Goal: Task Accomplishment & Management: Complete application form

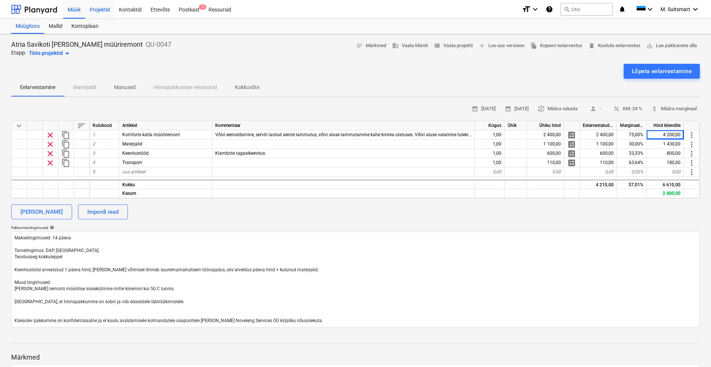
click at [105, 8] on div "Projektid" at bounding box center [99, 9] width 29 height 19
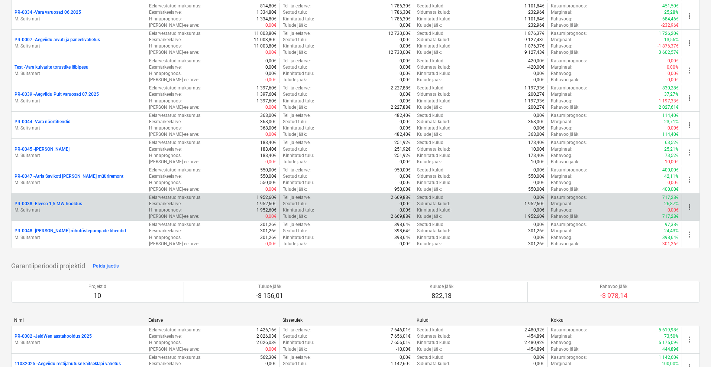
scroll to position [279, 0]
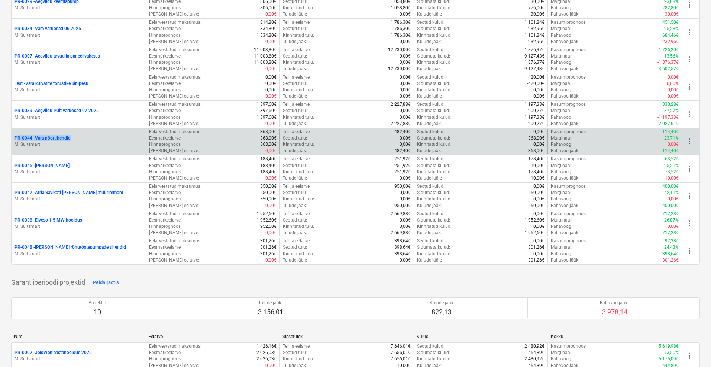
drag, startPoint x: 11, startPoint y: 135, endPoint x: 77, endPoint y: 136, distance: 65.8
click at [77, 136] on div "Loo näidisprojekt Loo projekt Minu märgitud projektid Peida jaotis Projektid 0 …" at bounding box center [355, 355] width 711 height 1230
copy p "PR-0044 - Vara nöörtihendid"
click at [49, 139] on p "PR-0044 - Vara nöörtihendid" at bounding box center [42, 138] width 56 height 6
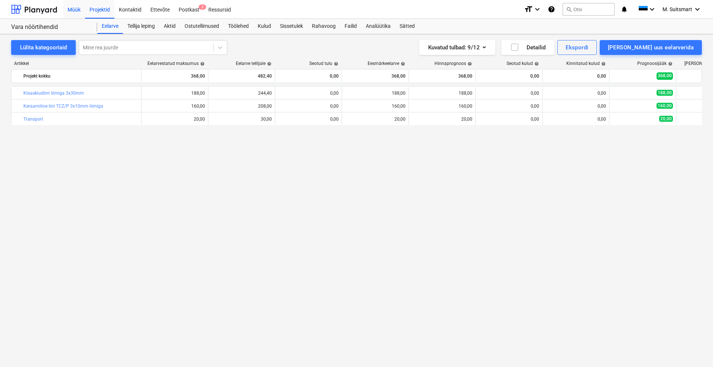
click at [80, 9] on div "Müük" at bounding box center [74, 9] width 22 height 19
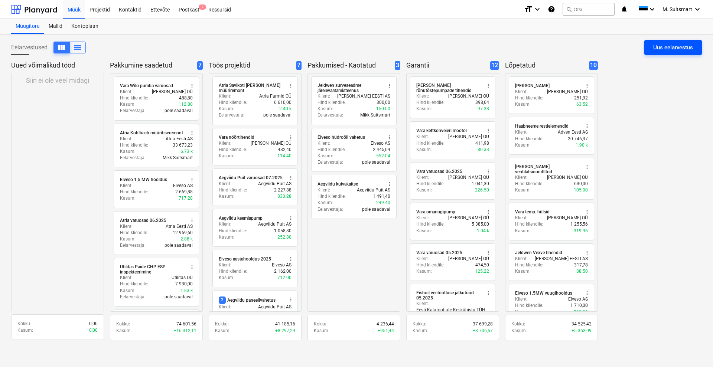
click at [685, 49] on div "Uus eelarvestus" at bounding box center [674, 48] width 40 height 10
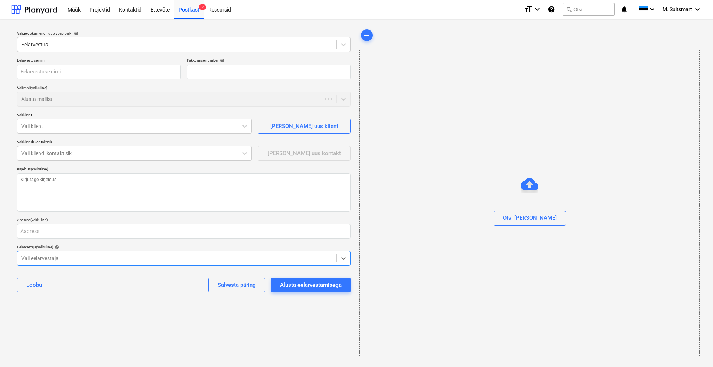
type textarea "x"
type input "QU-0049"
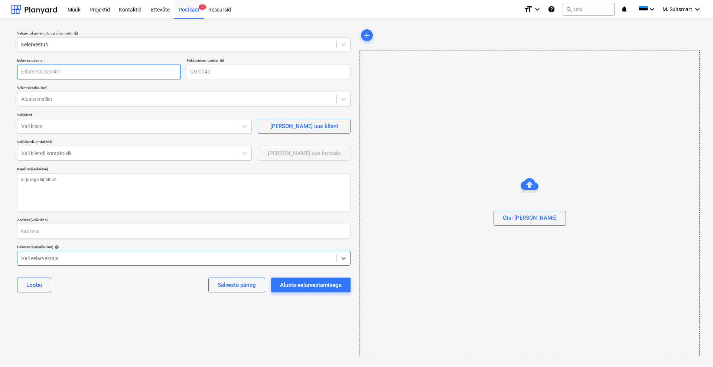
click at [98, 70] on input "text" at bounding box center [99, 72] width 164 height 15
type textarea "x"
type input "H"
type textarea "x"
type input "Ho"
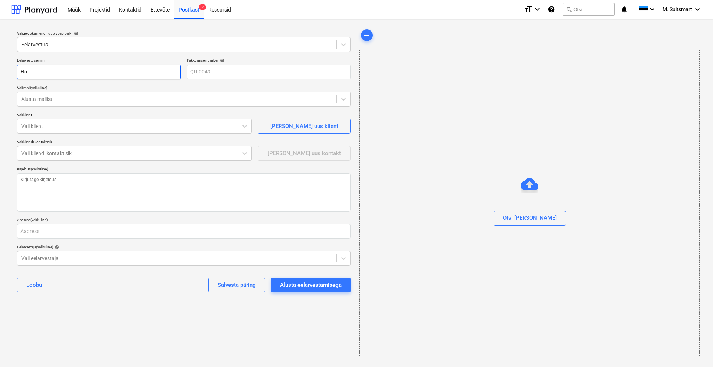
type textarea "x"
type input "Hol"
type textarea "x"
type input "[PERSON_NAME]"
type textarea "x"
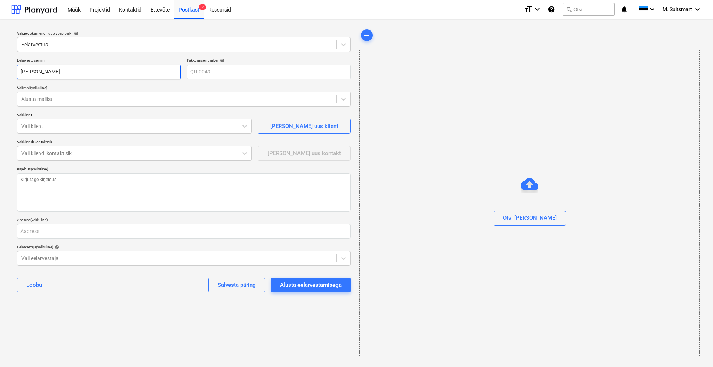
type input "[PERSON_NAME]"
type textarea "x"
type input "Holtem"
type textarea "x"
type input "Holtem"
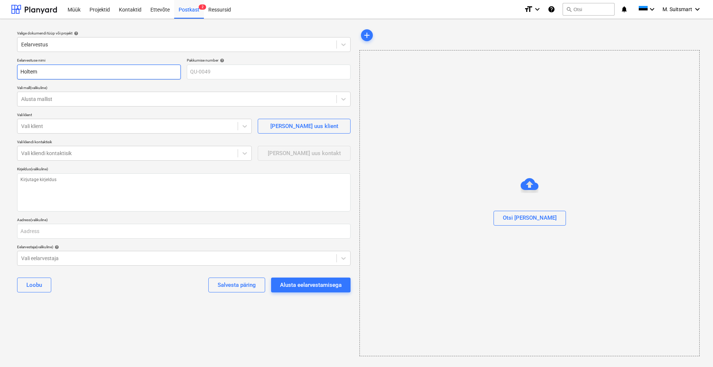
type textarea "x"
type input "Holtem k"
type textarea "x"
type input "Holtem ko"
type textarea "x"
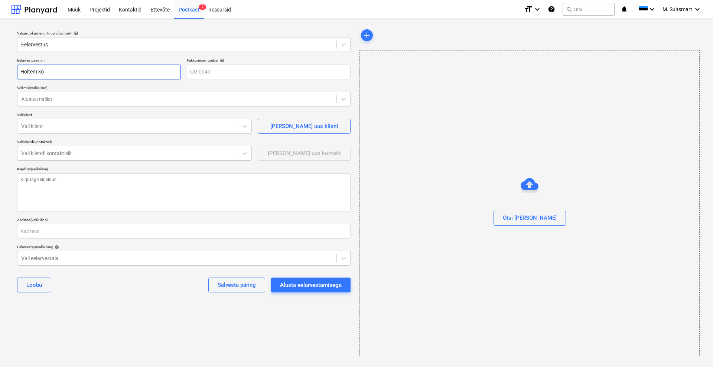
type input "Holtem kol"
type textarea "x"
type input "Holtem kold"
type textarea "x"
type input "Holtem [PERSON_NAME]"
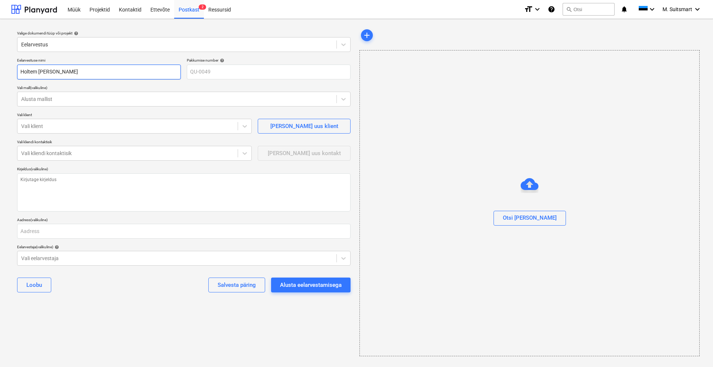
type textarea "x"
type input "Holtem koldea"
type textarea "x"
type input "[PERSON_NAME]"
type textarea "x"
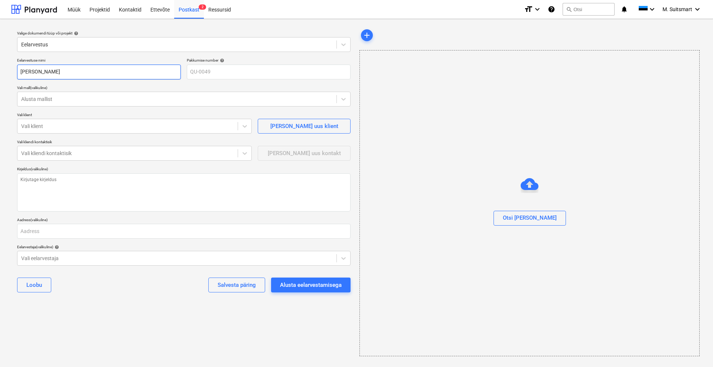
type input "Holtem koldeand"
type textarea "x"
type input "Holtem koldeandu"
type textarea "x"
type input "Holtem koldeandur"
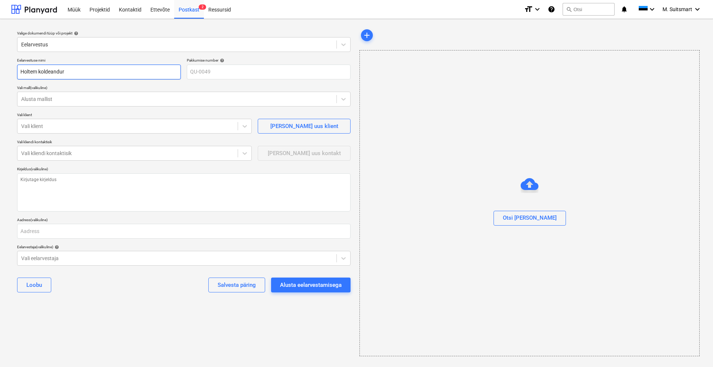
type textarea "x"
click at [58, 125] on div at bounding box center [127, 126] width 213 height 7
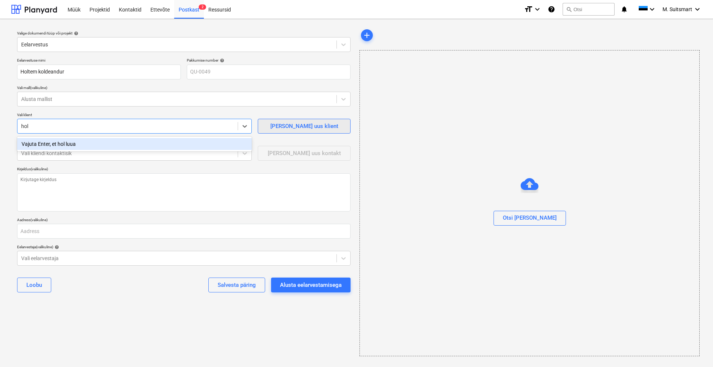
type input "hol"
type textarea "x"
click at [306, 129] on div "[PERSON_NAME] uus klient" at bounding box center [305, 127] width 68 height 10
type textarea "x"
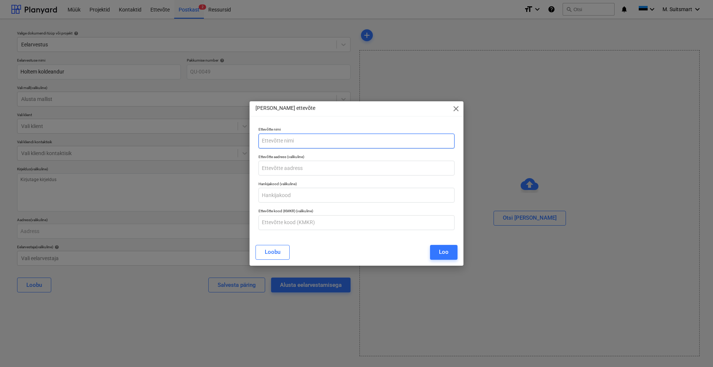
click at [297, 141] on input "text" at bounding box center [357, 141] width 196 height 15
click at [271, 140] on input "Holtem AS" at bounding box center [357, 141] width 196 height 15
type input "Holttem AS"
click at [439, 253] on button "Loo" at bounding box center [443, 252] width 27 height 15
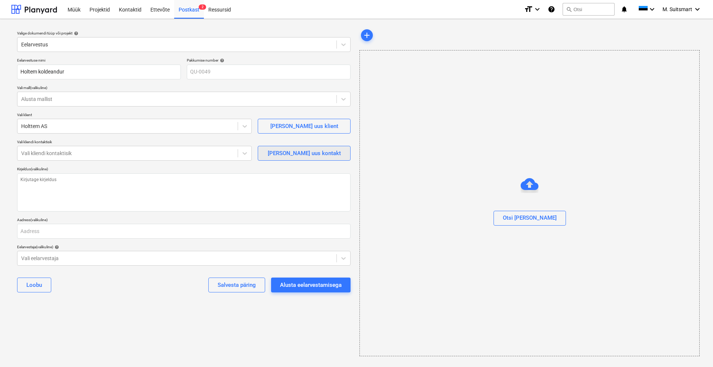
click at [282, 153] on span "[PERSON_NAME] uus kontakt" at bounding box center [304, 154] width 74 height 10
type textarea "x"
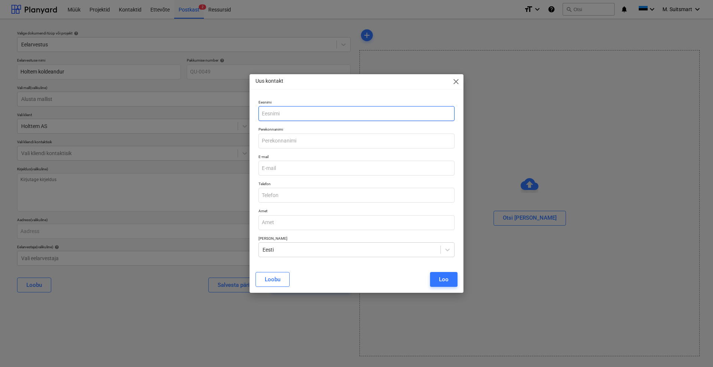
click at [295, 112] on input "text" at bounding box center [357, 113] width 196 height 15
type input "[PERSON_NAME]"
paste input "[PERSON_NAME][EMAIL_ADDRESS][DOMAIN_NAME]"
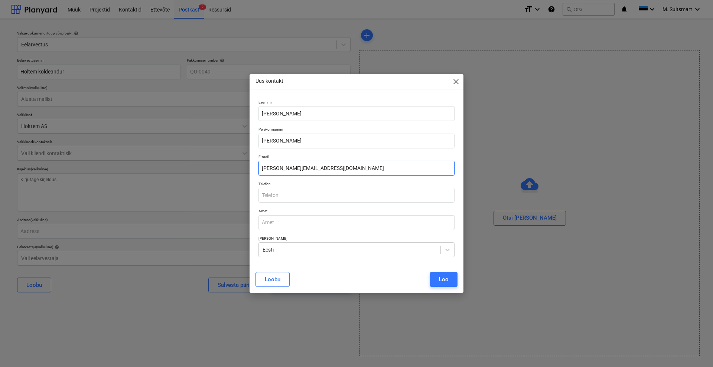
type input "[PERSON_NAME][EMAIL_ADDRESS][DOMAIN_NAME]"
click at [290, 191] on input "text" at bounding box center [357, 195] width 196 height 15
paste input "tel:+372&nbsp;[PHONE_NUMBER]"
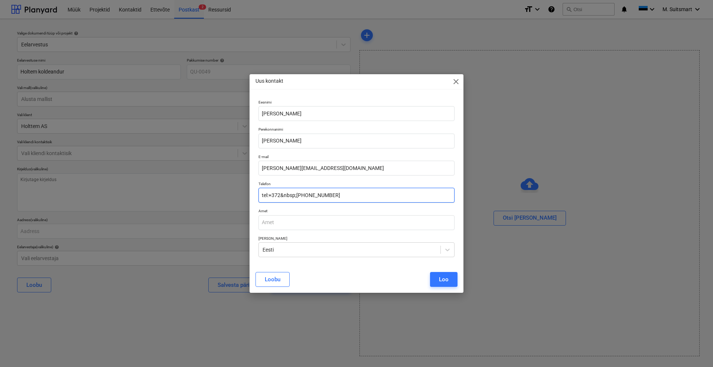
drag, startPoint x: 297, startPoint y: 195, endPoint x: 216, endPoint y: 182, distance: 82.0
click at [216, 182] on div "Uus kontakt close Eesnimi [PERSON_NAME] Perekonnanimi [PERSON_NAME] E-mail [PER…" at bounding box center [356, 183] width 713 height 367
type input "5281 431"
click at [409, 227] on input "text" at bounding box center [357, 223] width 196 height 15
click at [443, 285] on button "Loo" at bounding box center [443, 279] width 27 height 15
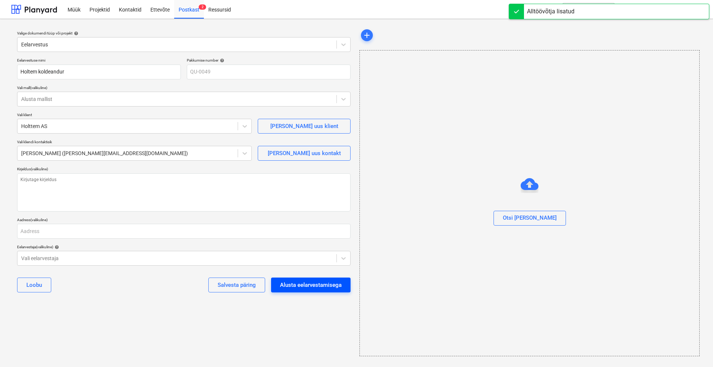
click at [295, 285] on div "Alusta eelarvestamisega" at bounding box center [311, 286] width 62 height 10
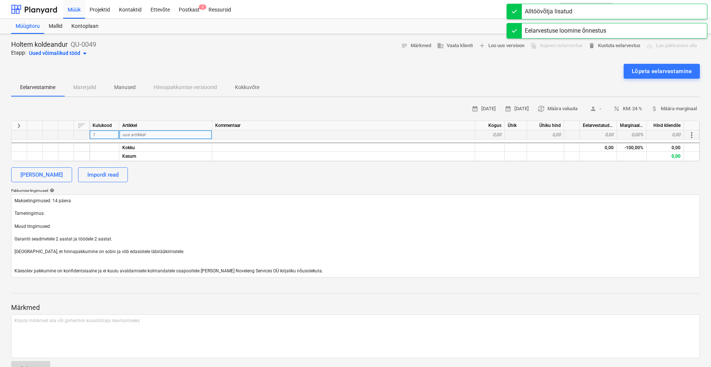
click at [148, 135] on div "uus artikkel" at bounding box center [165, 134] width 93 height 9
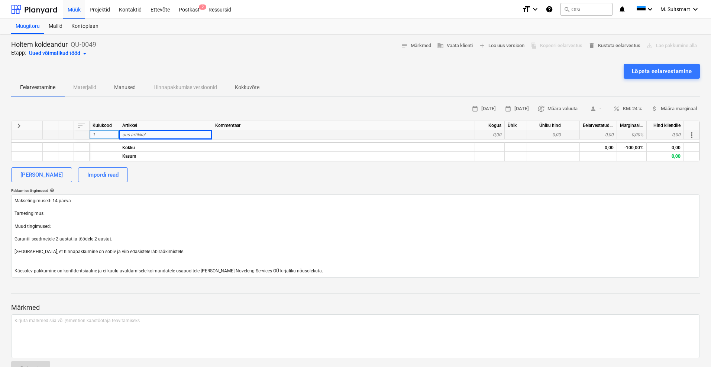
drag, startPoint x: 119, startPoint y: 236, endPoint x: 0, endPoint y: 234, distance: 118.5
click at [0, 234] on div "Holtem koldeandur QU-0049 Etapp: Uued võimalikud tööd arrow_drop_down notes Mär…" at bounding box center [355, 211] width 711 height 354
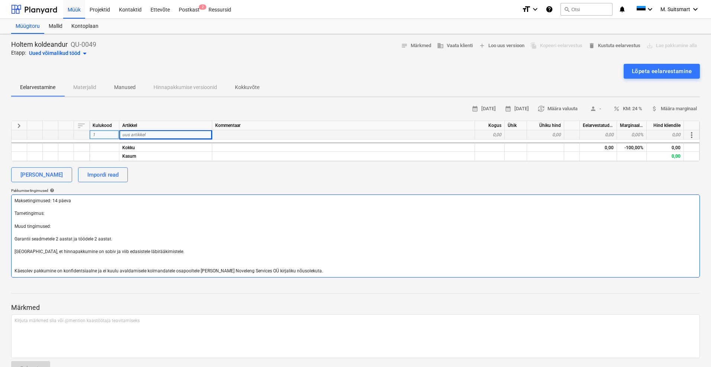
click at [83, 244] on textarea "Maksetingimused: 14 päeva Tarnetingimus: Muud tingimused: Garantii seadmetele 2…" at bounding box center [355, 236] width 689 height 83
drag, startPoint x: 128, startPoint y: 239, endPoint x: 13, endPoint y: 228, distance: 115.3
click at [13, 228] on textarea "Maksetingimused: 14 päeva Tarnetingimus: Muud tingimused: Garantii seadmetele 2…" at bounding box center [355, 236] width 689 height 83
type textarea "x"
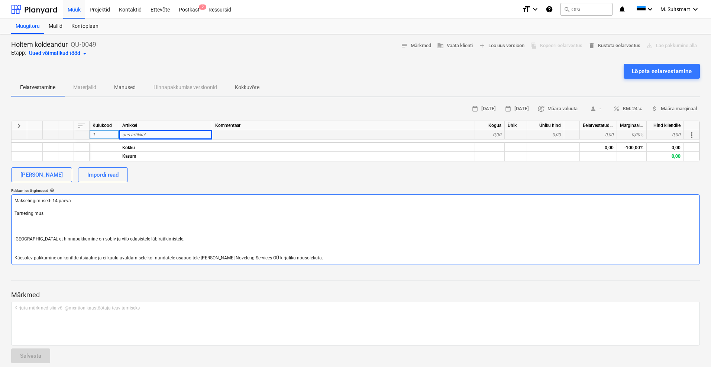
type textarea "Maksetingimused: 14 päeva Tarnetingimus: [GEOGRAPHIC_DATA], et hinnapakkumine o…"
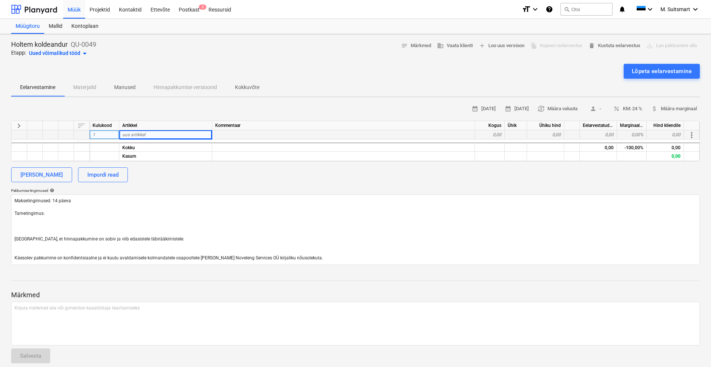
click at [150, 137] on div "uus artikkel" at bounding box center [165, 134] width 93 height 9
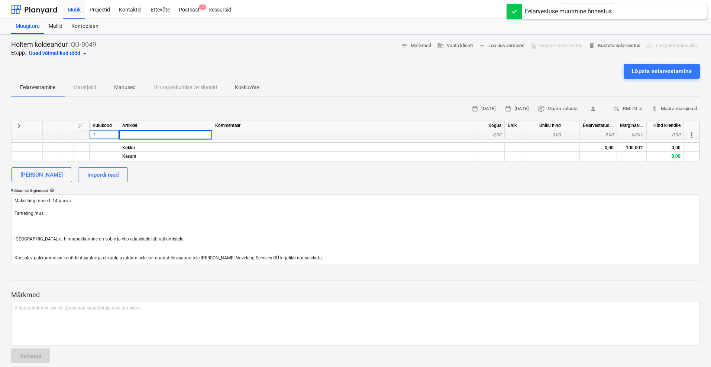
type textarea "x"
type input "Koldeandur"
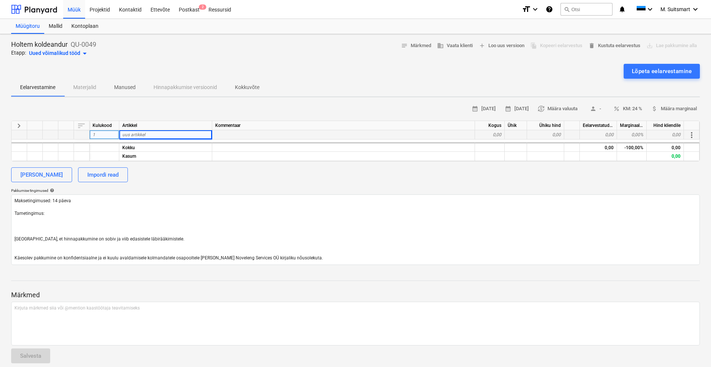
type textarea "x"
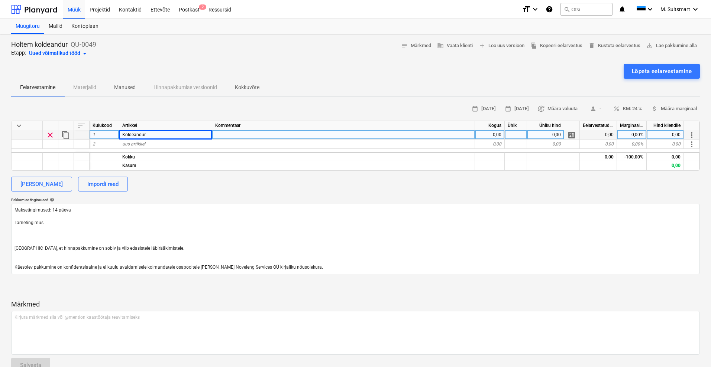
click at [174, 130] on div "Koldeandur" at bounding box center [165, 134] width 93 height 9
click at [171, 131] on input "Koldeandur" at bounding box center [165, 134] width 93 height 9
type input "Koldeandur hermocouple; NiCrNi; 1000x22;"
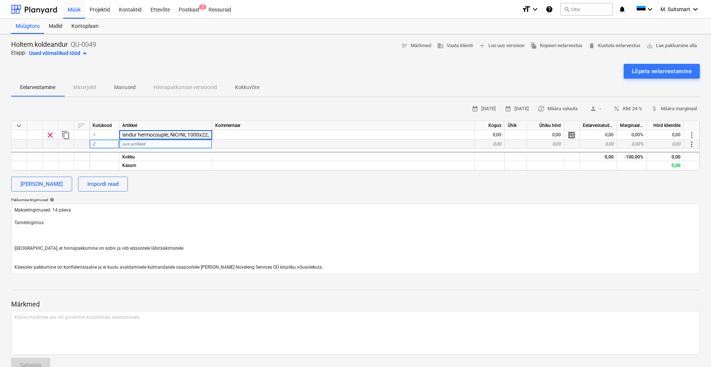
type textarea "x"
click at [184, 145] on div "uus artikkel" at bounding box center [165, 144] width 93 height 9
type input "Kaitsehülss AISI314 1000x22mm"
click at [216, 183] on div "[PERSON_NAME] Impordi read" at bounding box center [355, 184] width 689 height 15
type textarea "x"
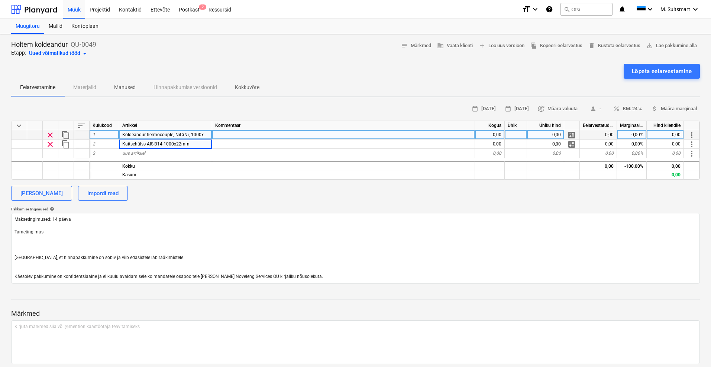
click at [501, 136] on div "0,00" at bounding box center [490, 134] width 30 height 9
type input "1"
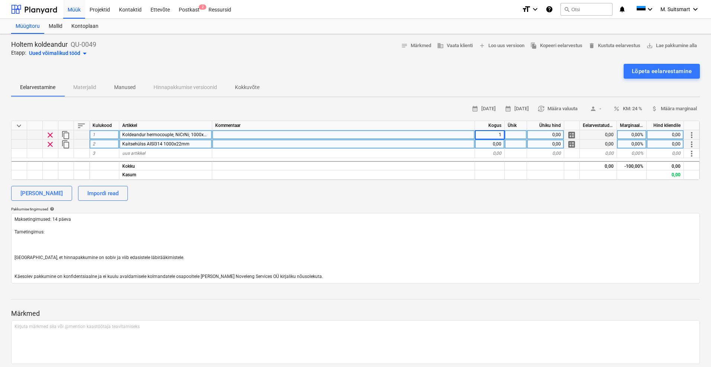
type textarea "x"
click at [492, 142] on div "0,00" at bounding box center [490, 144] width 30 height 9
type input "1"
type textarea "x"
click at [489, 180] on div "calendar_month [DATE] calendar_month [DATE] currency_exchange Määra valuuta per…" at bounding box center [355, 193] width 689 height 181
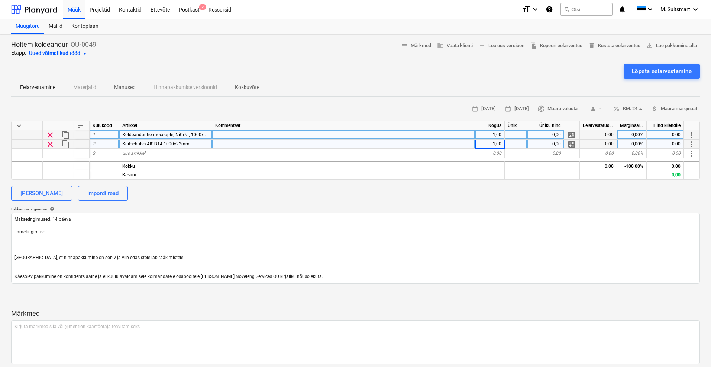
click at [541, 135] on div "0,00" at bounding box center [545, 134] width 37 height 9
click at [547, 133] on div "0,00" at bounding box center [545, 134] width 37 height 9
type input "124,2"
type textarea "x"
click at [635, 135] on div "0,00%" at bounding box center [632, 134] width 30 height 9
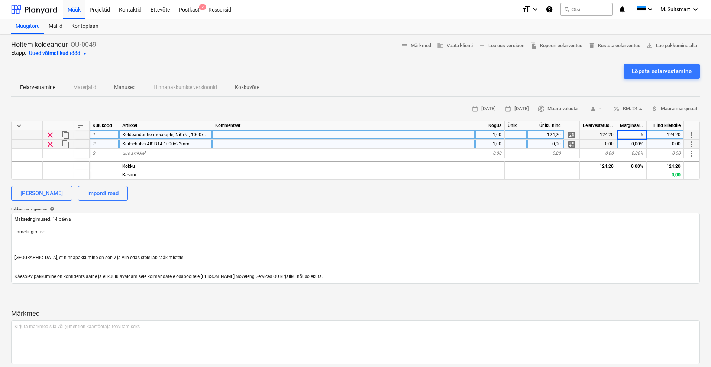
type input "50"
type textarea "x"
click at [552, 143] on div "0,00" at bounding box center [545, 144] width 37 height 9
click at [548, 144] on div "0,00" at bounding box center [545, 144] width 37 height 9
type input "44,28"
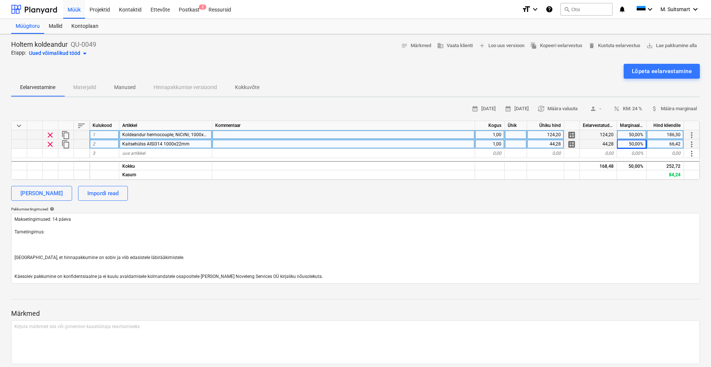
click at [479, 192] on div "[PERSON_NAME] Impordi read" at bounding box center [355, 193] width 689 height 15
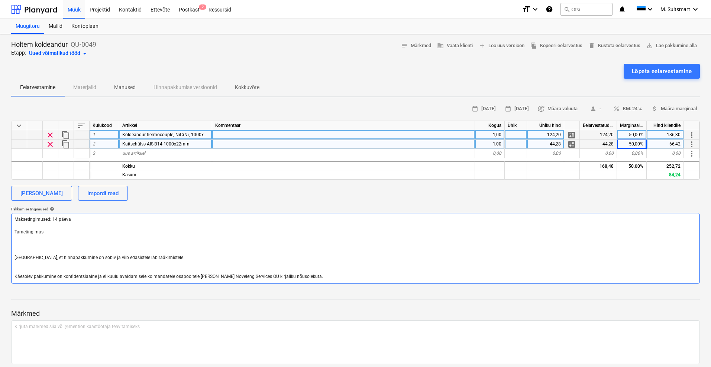
click at [44, 240] on textarea "Maksetingimused: 14 päeva Tarnetingimus: [GEOGRAPHIC_DATA], et hinnapakkumine o…" at bounding box center [355, 248] width 689 height 71
drag, startPoint x: 39, startPoint y: 245, endPoint x: 14, endPoint y: 234, distance: 26.6
click at [14, 234] on textarea "Maksetingimused: 14 päeva Tarnetingimus: [GEOGRAPHIC_DATA], et hinnapakkumine o…" at bounding box center [355, 248] width 689 height 71
click at [98, 231] on textarea "Maksetingimused: 14 päeva Tarnetingimus: [GEOGRAPHIC_DATA], et hinnapakkumine o…" at bounding box center [355, 248] width 689 height 71
type textarea "x"
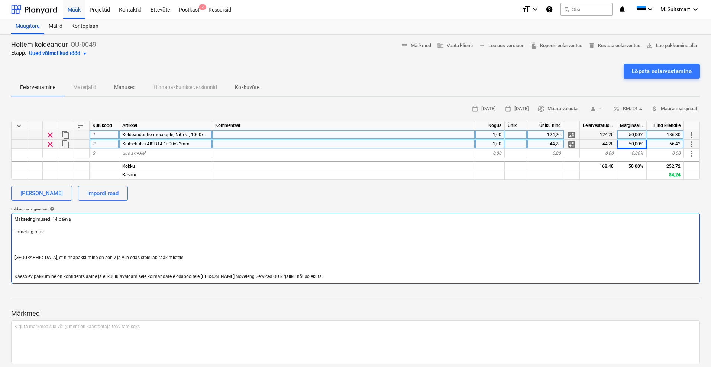
type textarea "Maksetingimused: 14 päeva Tarnetingimus: [GEOGRAPHIC_DATA], et hinnapakkumine o…"
type textarea "x"
type textarea "Maksetingimused: 14 päeva Tarnetingimus: l [GEOGRAPHIC_DATA], et hinnapakkumine…"
type textarea "x"
type textarea "Maksetingimused: 14 päeva Tarnetingimus: la [GEOGRAPHIC_DATA], et hinnapakkumin…"
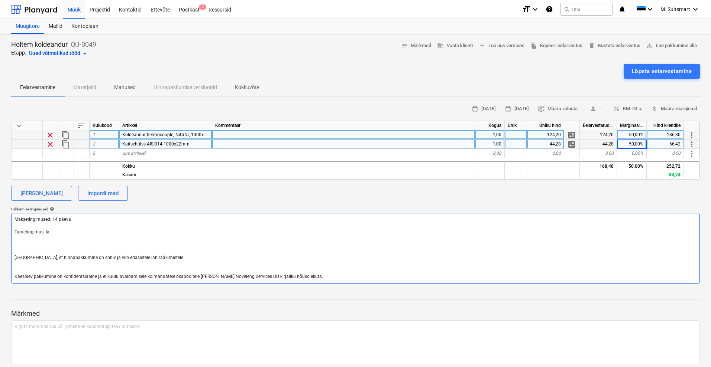
type textarea "x"
type textarea "Maksetingimused: 14 päeva Tarnetingimus: lao [GEOGRAPHIC_DATA], et hinnapakkumi…"
type textarea "x"
type textarea "Maksetingimused: 14 päeva Tarnetingimus: [GEOGRAPHIC_DATA] [GEOGRAPHIC_DATA], e…"
type textarea "x"
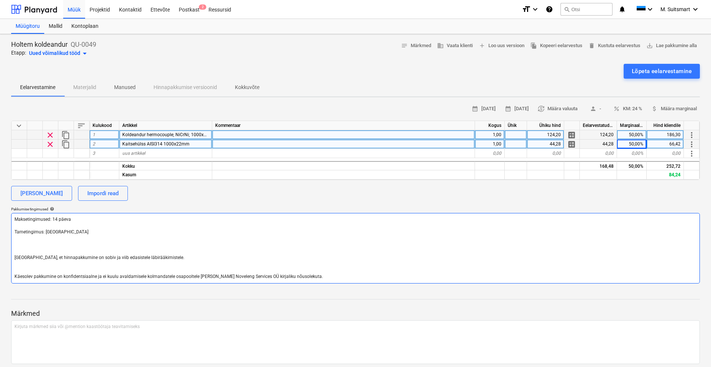
type textarea "Maksetingimused: 14 päeva Tarnetingimus: [GEOGRAPHIC_DATA] [GEOGRAPHIC_DATA], e…"
type textarea "x"
type textarea "Maksetingimused: 14 päeva [GEOGRAPHIC_DATA]: [GEOGRAPHIC_DATA] [GEOGRAPHIC_DATA…"
type textarea "x"
type textarea "Maksetingimused: 14 päeva [GEOGRAPHIC_DATA]: [GEOGRAPHIC_DATA] [GEOGRAPHIC_DATA…"
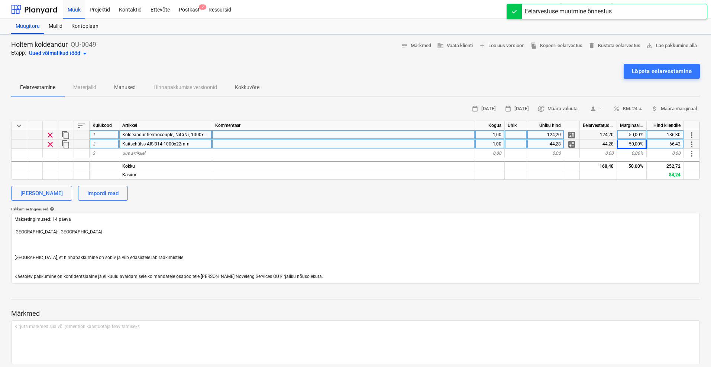
type textarea "x"
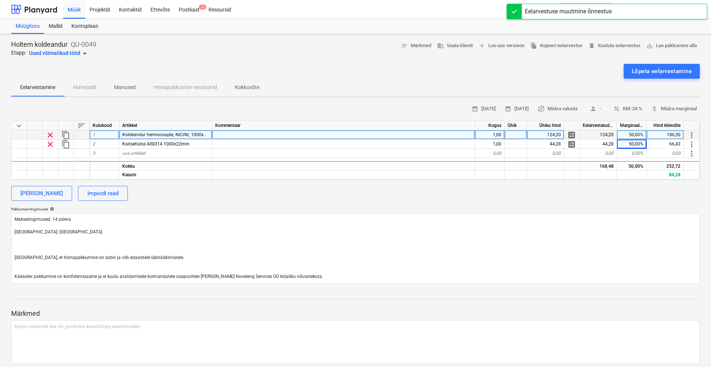
click at [147, 133] on span "Koldeandur hermocouple; NiCrNi; 1000x22;" at bounding box center [166, 134] width 88 height 5
click at [137, 135] on input "Koldeandur hermocouple; NiCrNi; 1000x22;" at bounding box center [165, 134] width 93 height 9
type input "Koldeandur thermocouple; NiCrNi; 1000x22;"
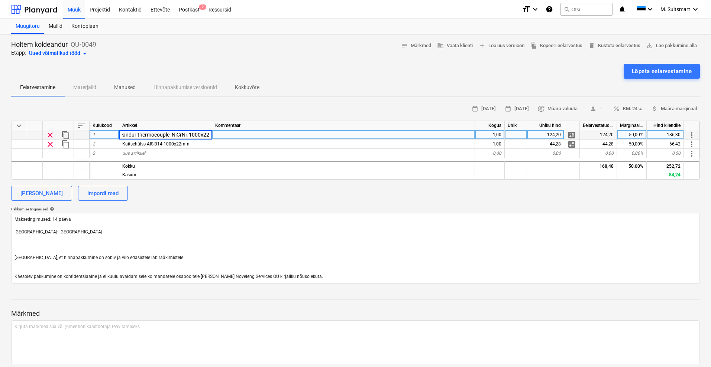
click at [185, 134] on input "Koldeandur thermocouple; NiCrNi; 1000x22;" at bounding box center [165, 134] width 93 height 9
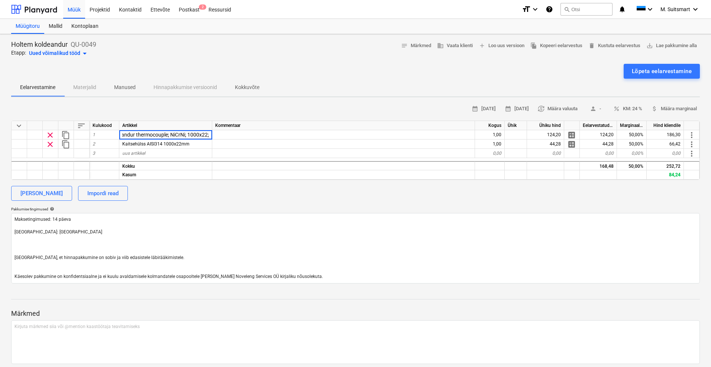
click at [288, 194] on div "[PERSON_NAME] Impordi read" at bounding box center [355, 193] width 689 height 15
click at [323, 103] on div "calendar_month [DATE] calendar_month [DATE] currency_exchange Määra valuuta per…" at bounding box center [355, 109] width 689 height 12
click at [676, 74] on div "Lõpeta eelarvestamine" at bounding box center [662, 72] width 60 height 10
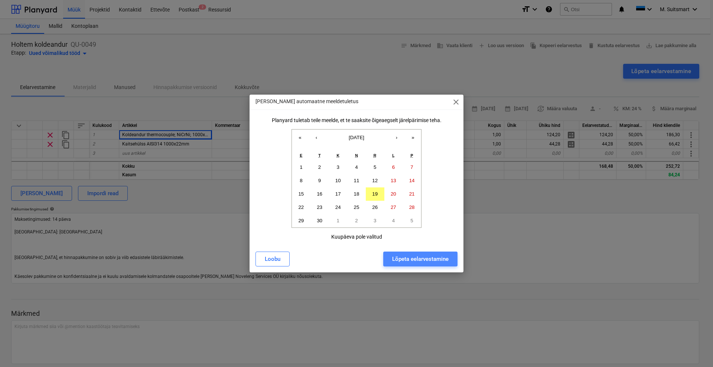
click at [412, 261] on div "Lõpeta eelarvestamine" at bounding box center [420, 260] width 56 height 10
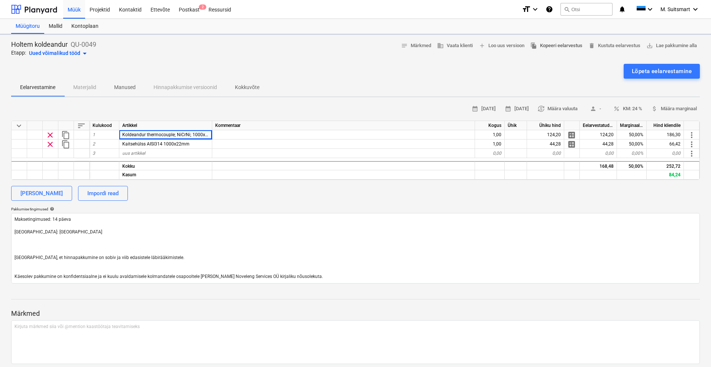
type textarea "x"
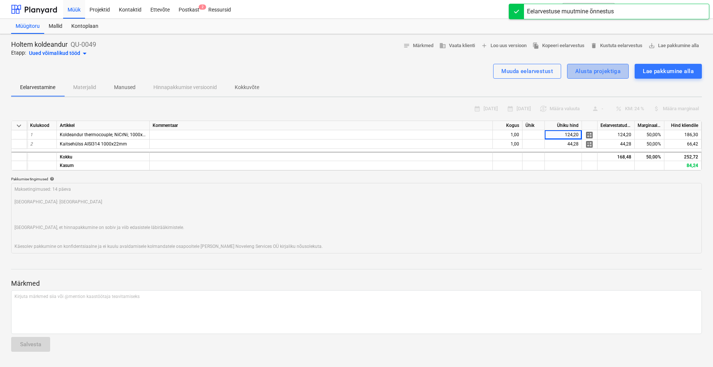
click at [603, 69] on div "Alusta projektiga" at bounding box center [598, 72] width 45 height 10
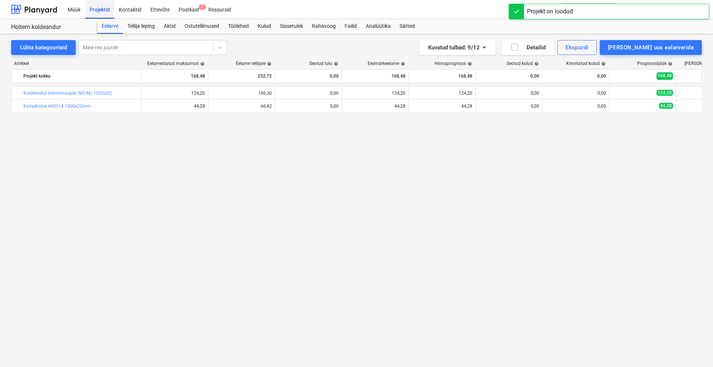
click at [100, 11] on div "Projektid" at bounding box center [99, 9] width 29 height 19
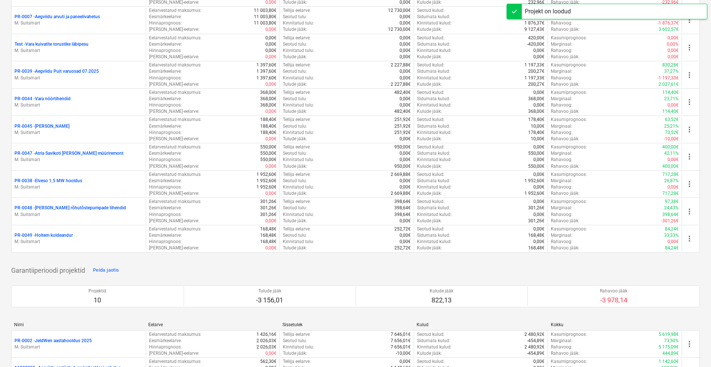
scroll to position [372, 0]
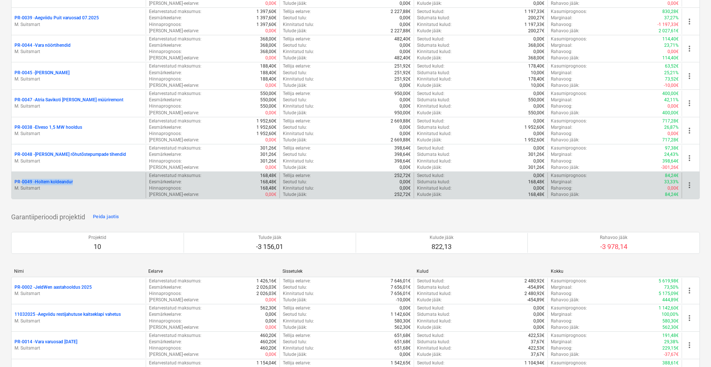
drag, startPoint x: 76, startPoint y: 182, endPoint x: 19, endPoint y: 181, distance: 56.9
click at [19, 181] on div "PR-0049 - Holtem koldeandur" at bounding box center [78, 182] width 128 height 6
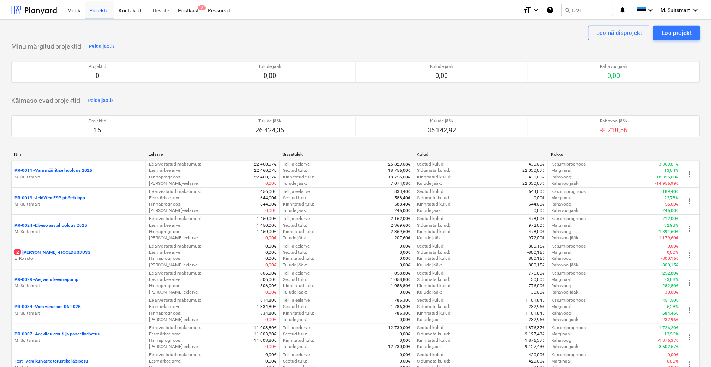
scroll to position [372, 0]
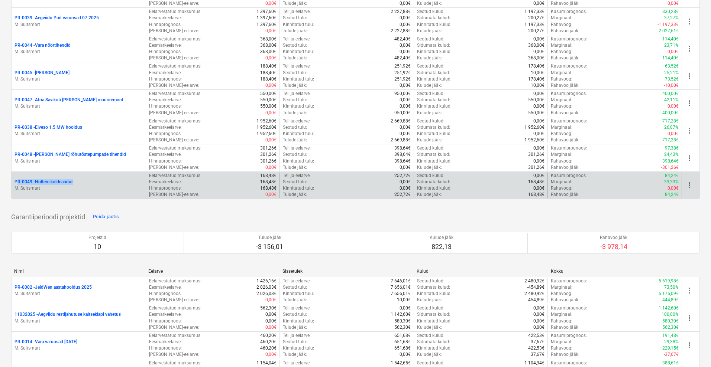
drag, startPoint x: 7, startPoint y: 181, endPoint x: 81, endPoint y: 185, distance: 73.6
click at [81, 185] on div "Loo näidisprojekt Loo projekt Minu märgitud projektid Peida jaotis Projektid 0 …" at bounding box center [355, 276] width 711 height 1258
copy p "PR-0049 - Holtem koldeandur"
click at [56, 179] on p "PR-0049 - Holtem koldeandur" at bounding box center [43, 182] width 58 height 6
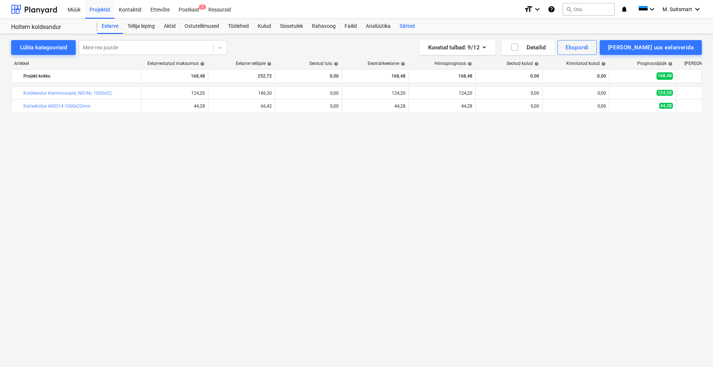
click at [412, 23] on div "Sätted" at bounding box center [407, 26] width 24 height 15
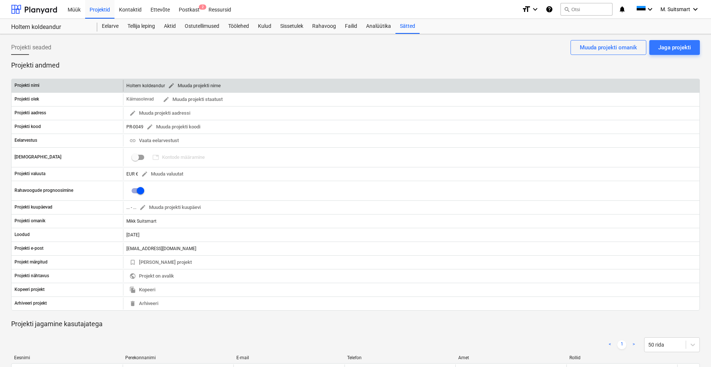
click at [190, 82] on span "edit Muuda projekti nime" at bounding box center [194, 86] width 53 height 9
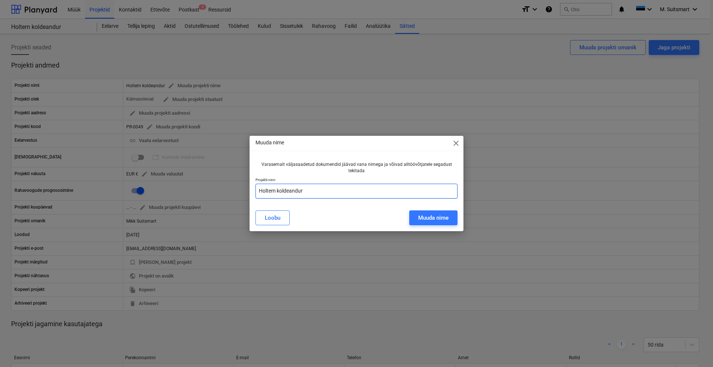
click at [268, 190] on input "Holtem koldeandur" at bounding box center [357, 191] width 202 height 15
type input "Holttem koldeandur"
click at [422, 215] on div "Muuda nime" at bounding box center [433, 218] width 30 height 10
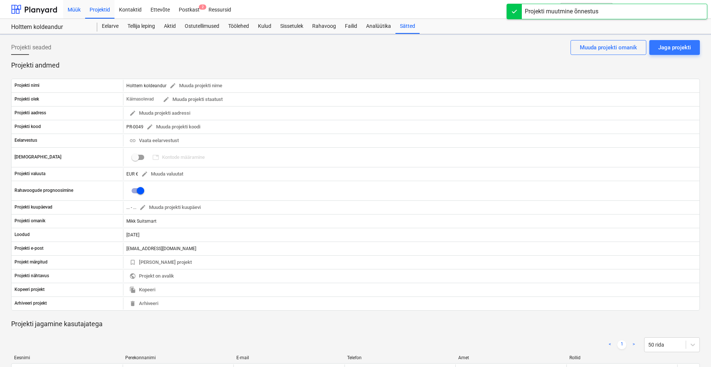
click at [77, 13] on div "Müük" at bounding box center [74, 9] width 22 height 19
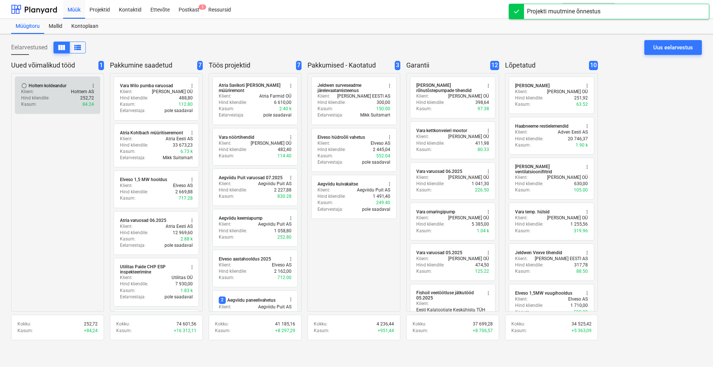
click at [62, 99] on div "Hind kliendile : 252,72" at bounding box center [57, 98] width 73 height 6
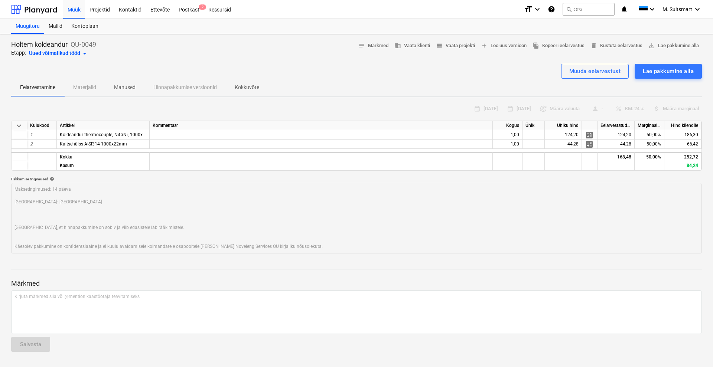
click at [247, 87] on p "Kokkuvõte" at bounding box center [247, 88] width 25 height 8
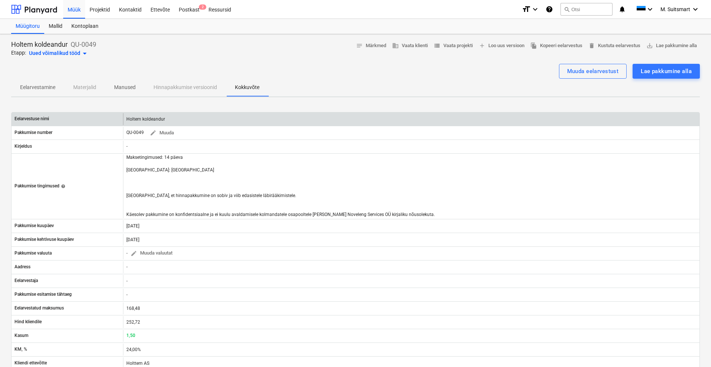
click at [143, 119] on div "Holtem koldeandur" at bounding box center [147, 119] width 42 height 5
click at [136, 117] on div "Holtem koldeandur" at bounding box center [147, 119] width 42 height 5
click at [135, 118] on div "Holtem koldeandur" at bounding box center [147, 119] width 42 height 5
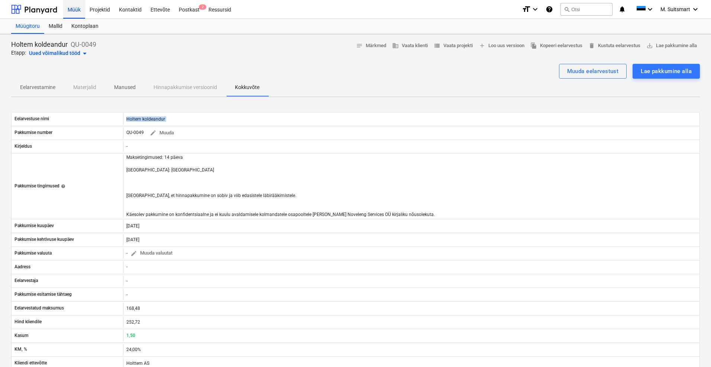
click at [74, 9] on div "Müük" at bounding box center [74, 9] width 22 height 19
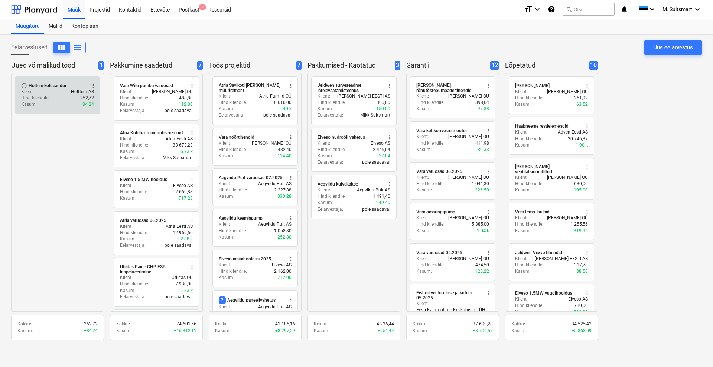
click at [30, 85] on div "Holtem koldeandur" at bounding box center [48, 86] width 38 height 6
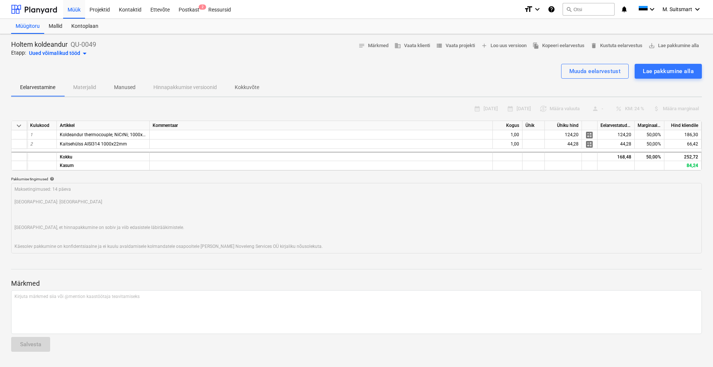
click at [58, 53] on div "Uued võimalikud tööd arrow_drop_down" at bounding box center [59, 53] width 60 height 9
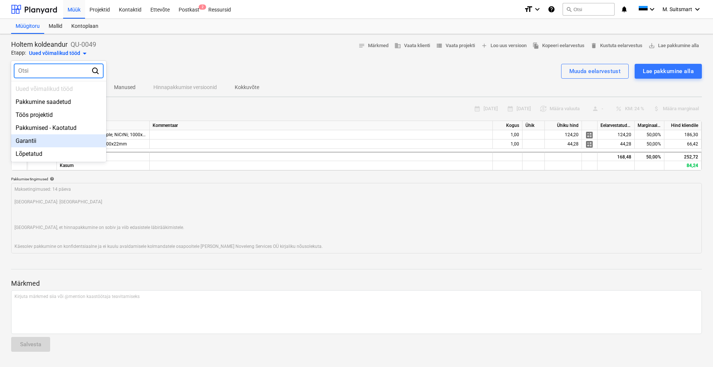
click at [40, 136] on div "Garantii" at bounding box center [58, 141] width 95 height 13
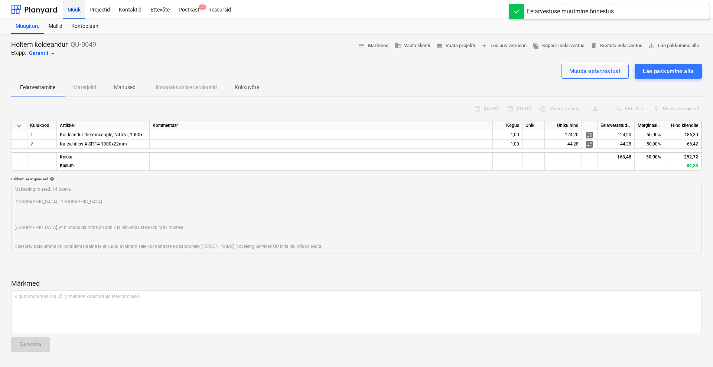
click at [75, 11] on div "Müük" at bounding box center [74, 9] width 22 height 19
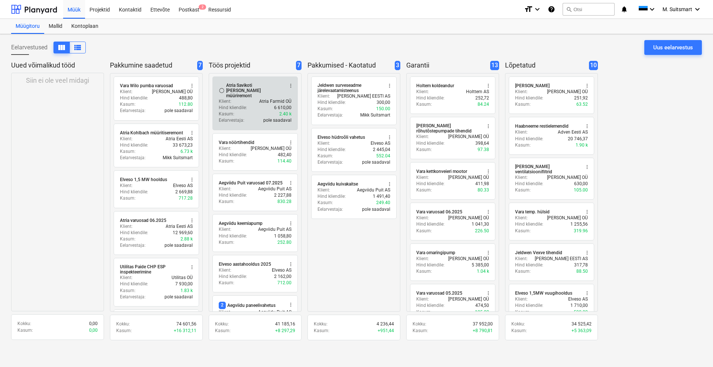
click at [251, 105] on div "Hind kliendile : 6 610,00" at bounding box center [255, 108] width 73 height 6
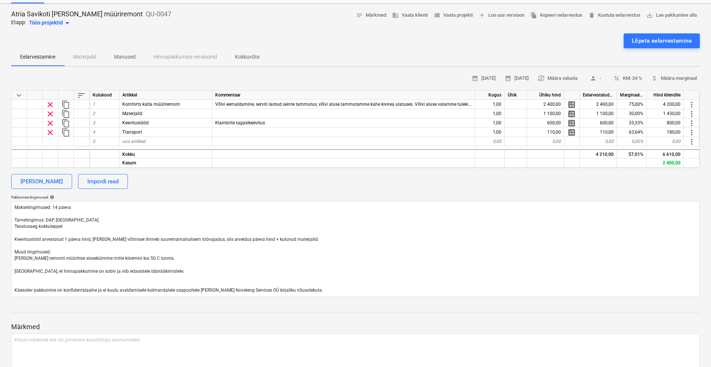
scroll to position [46, 0]
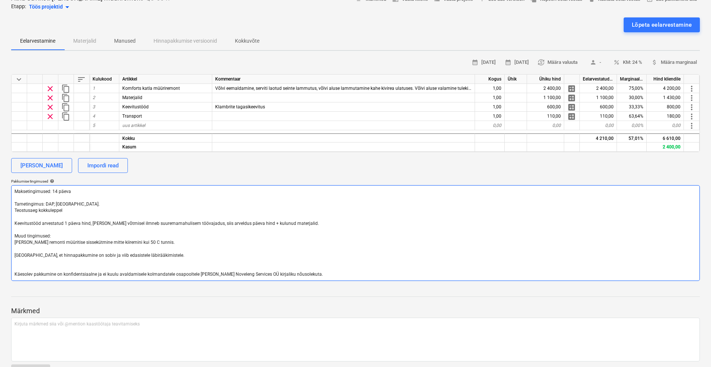
click at [75, 209] on textarea "Maksetingimused: 14 päeva Tarnetingimus: DAP, [GEOGRAPHIC_DATA]. Teostusaeg kok…" at bounding box center [355, 233] width 689 height 96
type textarea "x"
type textarea "Maksetingimused: 14 päeva Tarnetingimus: DAP, [GEOGRAPHIC_DATA]. Teostusaeg kok…"
type textarea "x"
type textarea "Maksetingimused: 14 päeva Tarnetingimus: DAP, [GEOGRAPHIC_DATA]. Teostusaeg kok…"
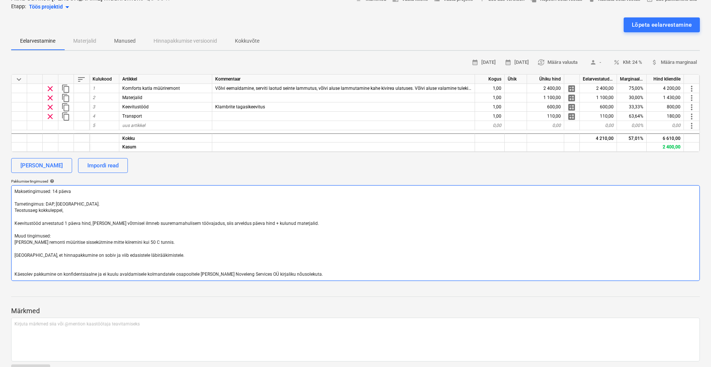
type textarea "x"
type textarea "Maksetingimused: 14 päeva Tarnetingimus: DAP, [GEOGRAPHIC_DATA]. Teostusaeg kok…"
type textarea "x"
type textarea "Maksetingimused: 14 päeva Tarnetingimus: DAP, [GEOGRAPHIC_DATA]. Teostusaeg kok…"
type textarea "x"
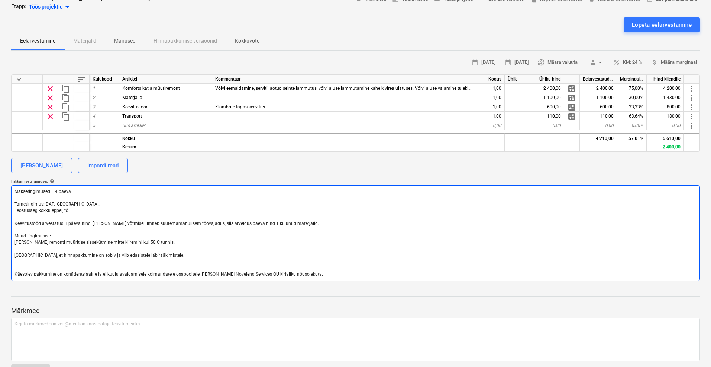
type textarea "Maksetingimused: 14 päeva Tarnetingimus: DAP, [GEOGRAPHIC_DATA]. Teostusaeg kok…"
type textarea "x"
type textarea "Maksetingimused: 14 päeva Tarnetingimus: DAP, [GEOGRAPHIC_DATA]. Teostusaeg kok…"
type textarea "x"
type textarea "Maksetingimused: 14 päeva Tarnetingimus: DAP, [GEOGRAPHIC_DATA]. Teostusaeg kok…"
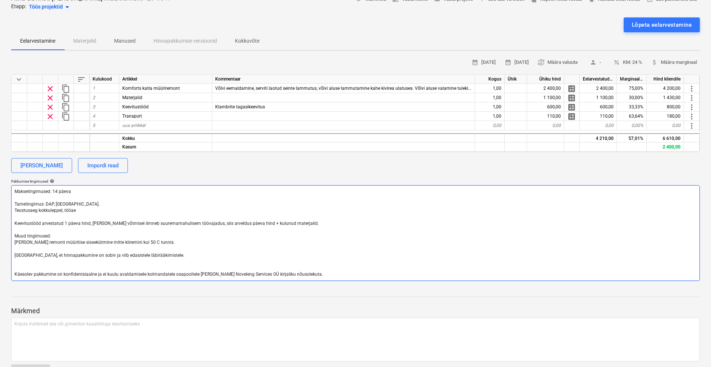
type textarea "x"
type textarea "Maksetingimused: 14 päeva Tarnetingimus: DAP, [GEOGRAPHIC_DATA]. Teostusaeg kok…"
type textarea "x"
type textarea "Maksetingimused: 14 päeva Tarnetingimus: DAP, [GEOGRAPHIC_DATA]. Teostusaeg kok…"
type textarea "x"
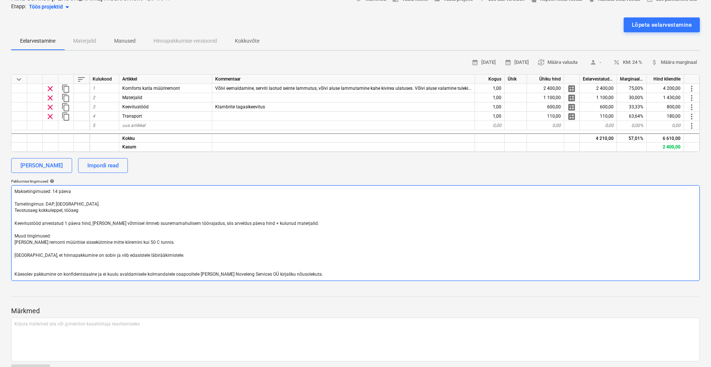
type textarea "Maksetingimused: 14 päeva Tarnetingimus: DAP, [GEOGRAPHIC_DATA]. Teostusaeg kok…"
type textarea "x"
type textarea "Maksetingimused: 14 päeva Tarnetingimus: DAP, [GEOGRAPHIC_DATA]. Teostusaeg kok…"
type textarea "x"
type textarea "Maksetingimused: 14 päeva Tarnetingimus: DAP, [GEOGRAPHIC_DATA]. Teostusaeg kok…"
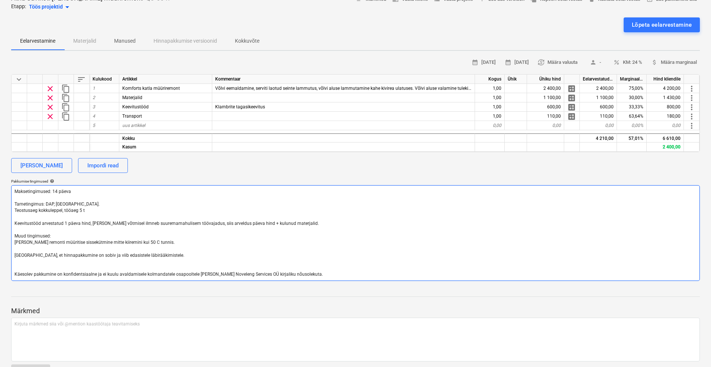
type textarea "x"
type textarea "Maksetingimused: 14 päeva Tarnetingimus: DAP, [GEOGRAPHIC_DATA]. Teostusaeg kok…"
type textarea "x"
type textarea "Maksetingimused: 14 päeva Tarnetingimus: DAP, [GEOGRAPHIC_DATA]. Teostusaeg kok…"
type textarea "x"
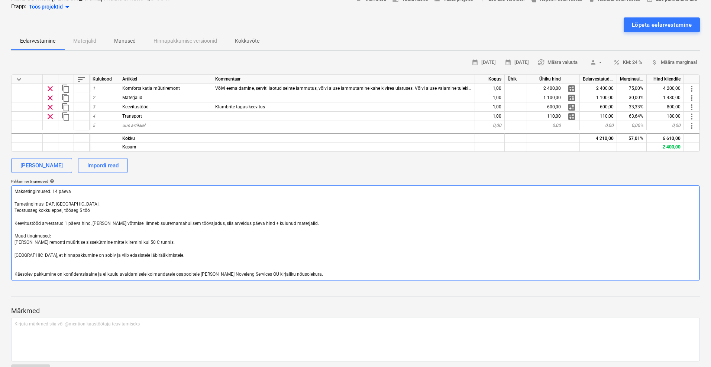
type textarea "Maksetingimused: 14 päeva Tarnetingimus: DAP, [GEOGRAPHIC_DATA]. Teostusaeg kok…"
type textarea "x"
type textarea "Maksetingimused: 14 päeva Tarnetingimus: DAP, [GEOGRAPHIC_DATA]. Teostusaeg kok…"
type textarea "x"
type textarea "Maksetingimused: 14 päeva Tarnetingimus: DAP, [GEOGRAPHIC_DATA]. Teostusaeg kok…"
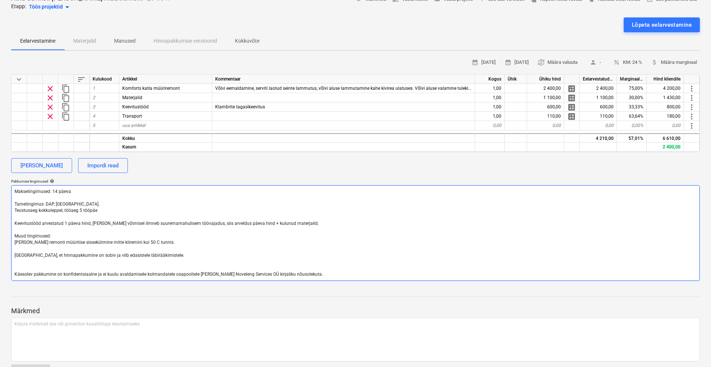
type textarea "x"
type textarea "Maksetingimused: 14 päeva Tarnetingimus: DAP, [GEOGRAPHIC_DATA]. Teostusaeg kok…"
type textarea "x"
type textarea "Maksetingimused: 14 päeva Tarnetingimus: DAP, [GEOGRAPHIC_DATA]. Teostusaeg kok…"
type textarea "x"
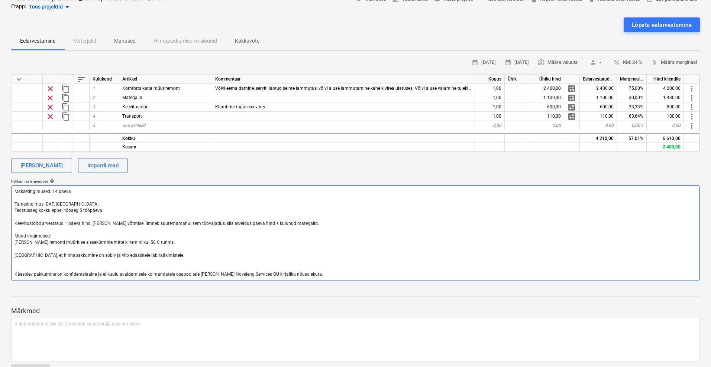
type textarea "Maksetingimused: 14 päeva Tarnetingimus: DAP, [GEOGRAPHIC_DATA]. Teostusaeg kok…"
type textarea "x"
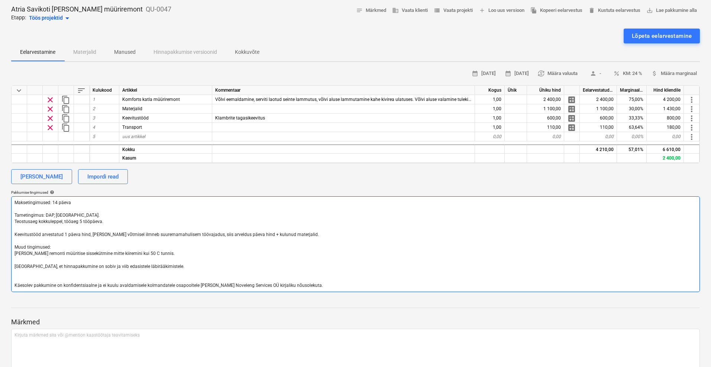
scroll to position [0, 0]
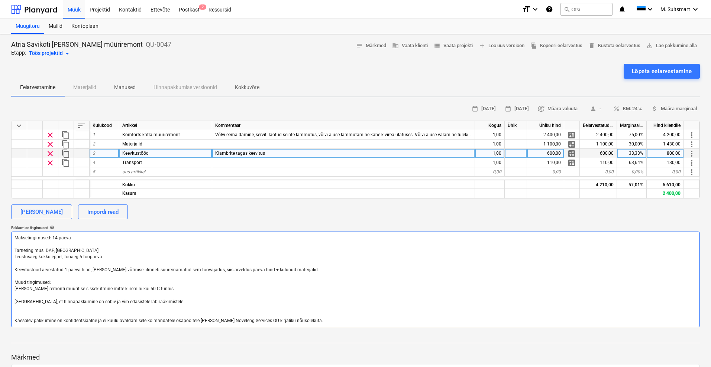
type textarea "Maksetingimused: 14 päeva Tarnetingimus: DAP, [GEOGRAPHIC_DATA]. Teostusaeg kok…"
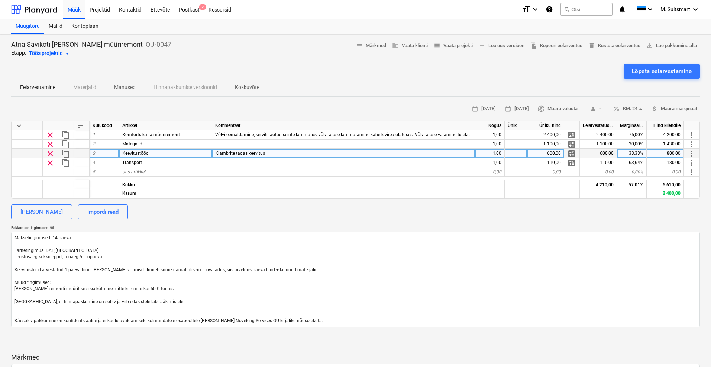
click at [274, 153] on div "Klambrite tagasikeevitus" at bounding box center [343, 153] width 263 height 9
type textarea "x"
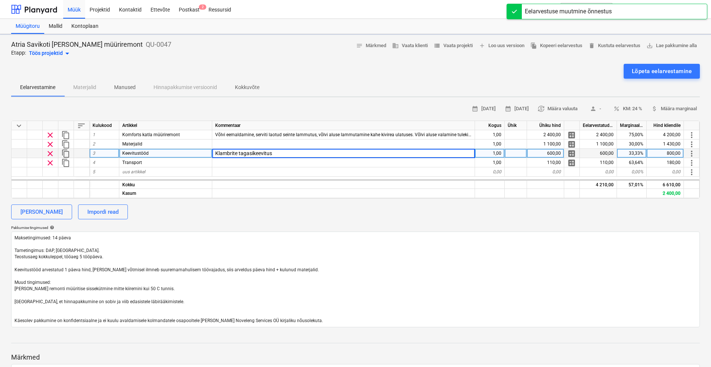
click at [274, 153] on input "Klambrite tagasikeevitus" at bounding box center [343, 153] width 262 height 9
type input "Klambrite tagasikeevitus, k"
type textarea "x"
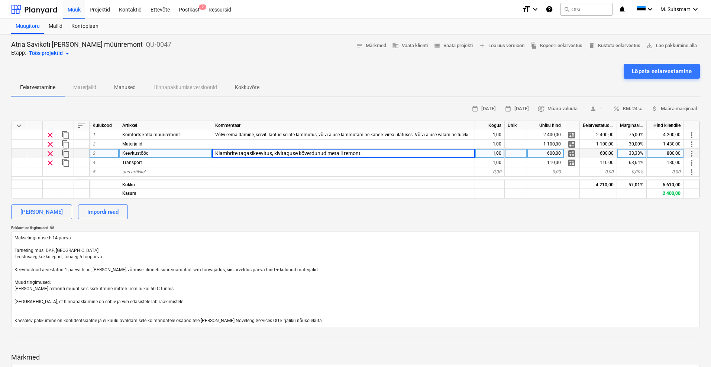
type input "Klambrite tagasikeevitus, kivitaguse kõverdunud metalli remont."
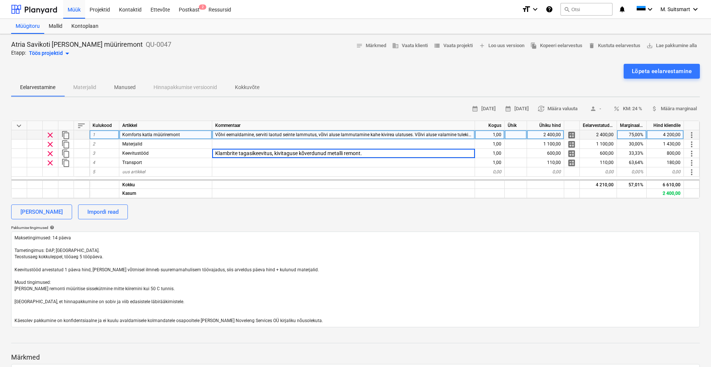
type textarea "x"
click at [325, 133] on span "Võlvi eemaldamine, serviti laotud seinte lammutus, võlvi aluse lammutamine kahe…" at bounding box center [470, 134] width 510 height 5
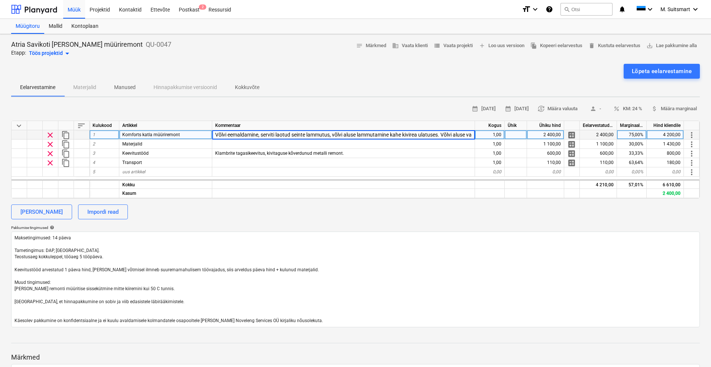
click at [276, 136] on input "Võlvi eemaldamine, serviti laotud seinte lammutus, võlvi aluse lammutamine kahe…" at bounding box center [343, 134] width 262 height 9
click at [344, 135] on input "Võlvi eemaldamine, serviti laotud seinte lammutus, võlvi aluse lammutamine kahe…" at bounding box center [343, 134] width 262 height 9
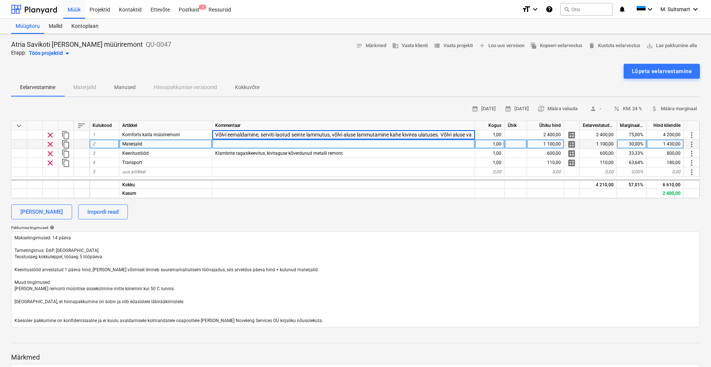
type input "Võlvi eemaldamine, serviti laotud seinte lammutus, võlvialuse lammutamine kahe …"
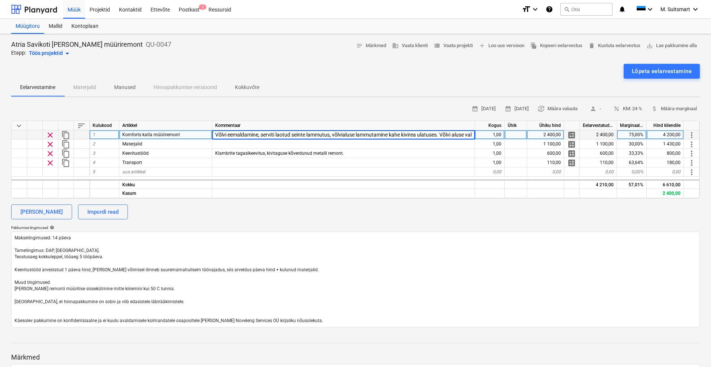
click at [453, 136] on input "Võlvi eemaldamine, serviti laotud seinte lammutus, võlvialuse lammutamine kahe …" at bounding box center [343, 134] width 262 height 9
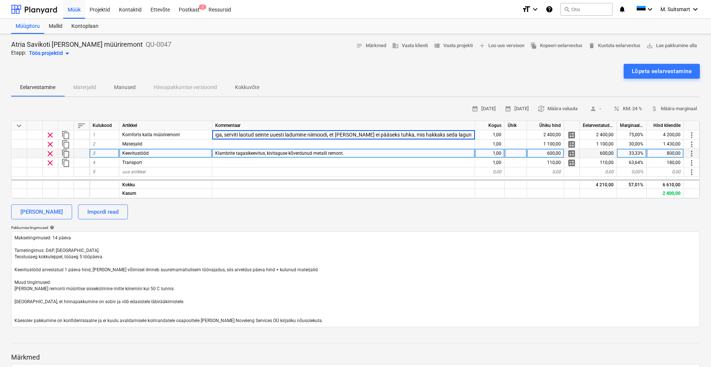
scroll to position [0, 306]
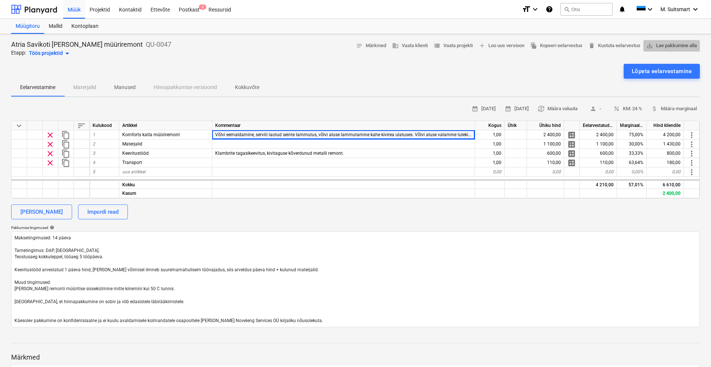
type textarea "x"
click at [658, 43] on span "save_alt Lae pakkumine alla" at bounding box center [671, 46] width 51 height 9
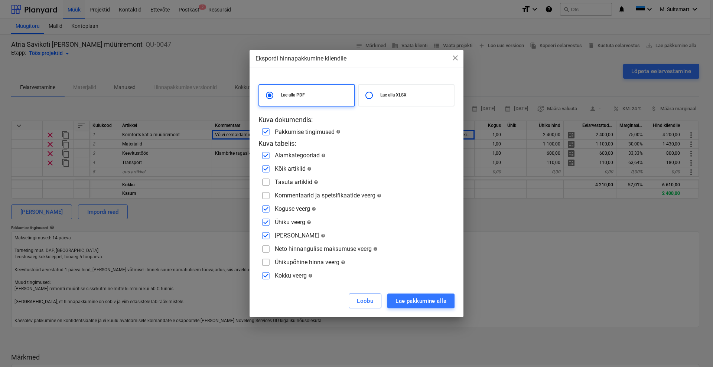
click at [269, 197] on input "checkbox" at bounding box center [266, 196] width 12 height 12
checkbox input "true"
click at [404, 298] on div "Lae pakkumine alla" at bounding box center [421, 302] width 51 height 10
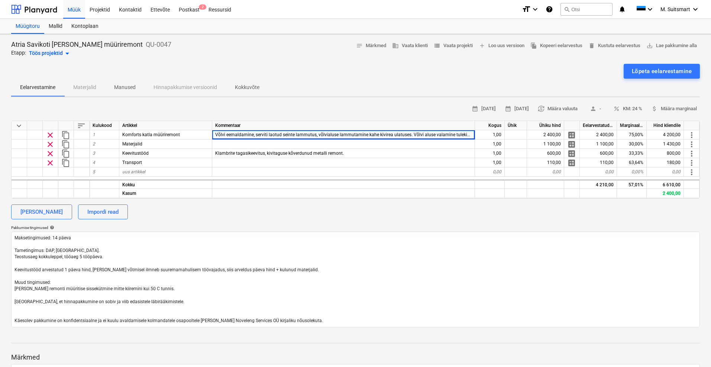
click at [43, 52] on div "Töös projektid arrow_drop_down" at bounding box center [50, 53] width 43 height 9
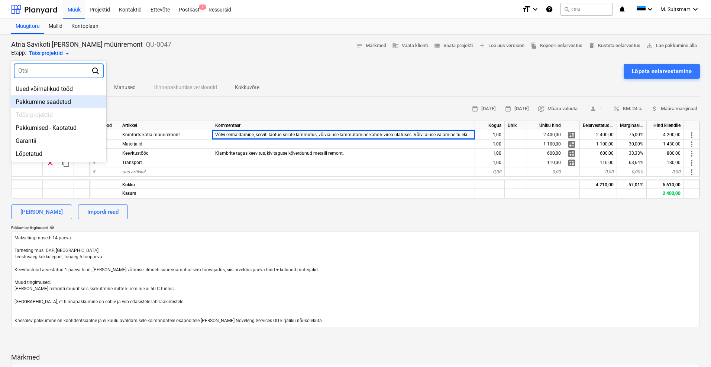
click at [46, 102] on div "Pakkumine saadetud" at bounding box center [58, 101] width 95 height 13
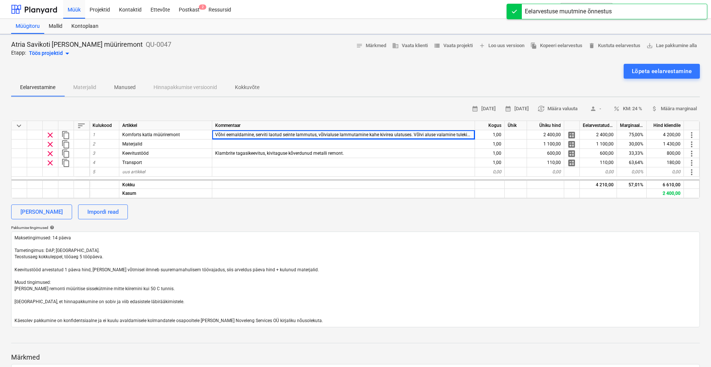
type textarea "x"
